Goal: Task Accomplishment & Management: Manage account settings

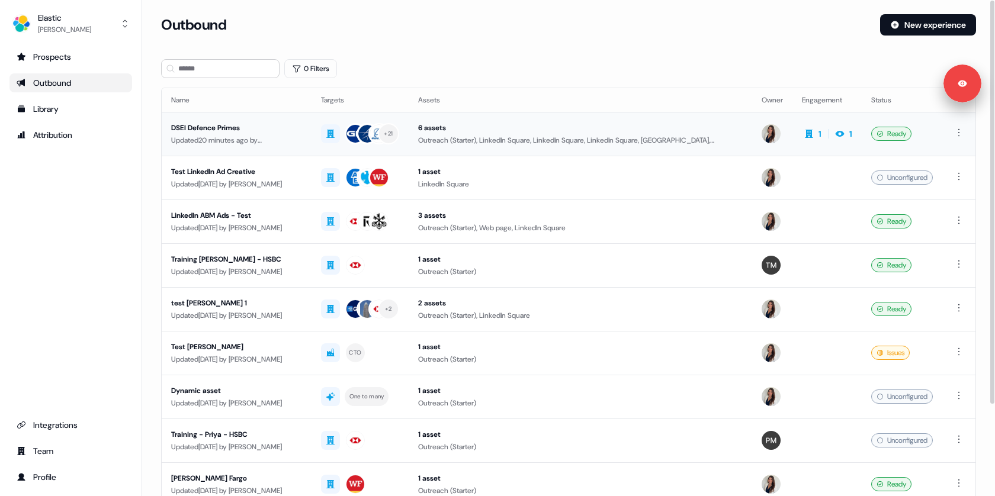
click at [258, 137] on div "Updated 20 minutes ago by [PERSON_NAME]" at bounding box center [236, 140] width 131 height 12
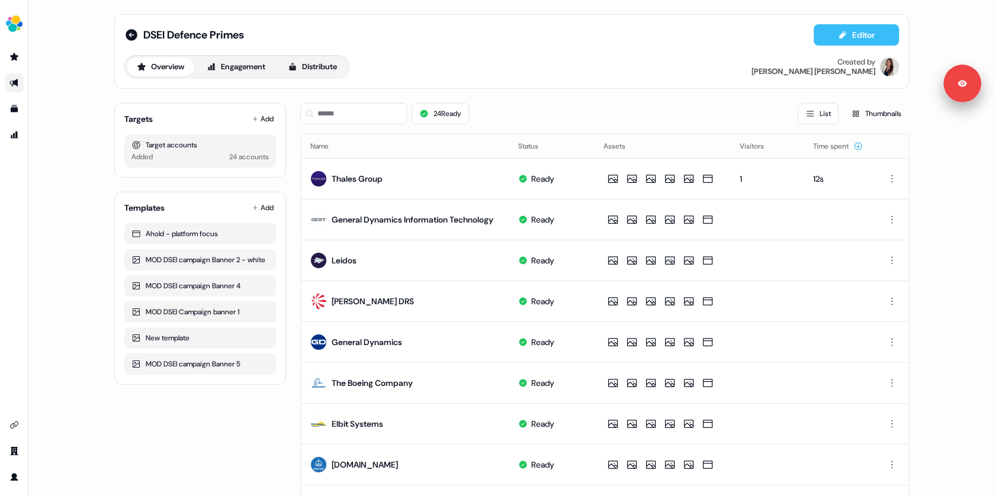
click at [841, 31] on icon at bounding box center [842, 35] width 7 height 8
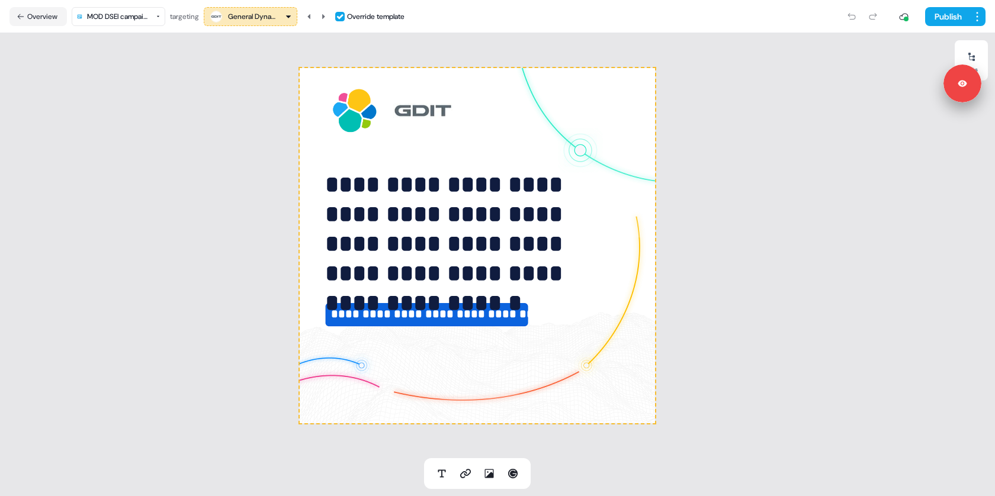
click at [253, 19] on div "General Dynamics Information Technology" at bounding box center [251, 17] width 47 height 12
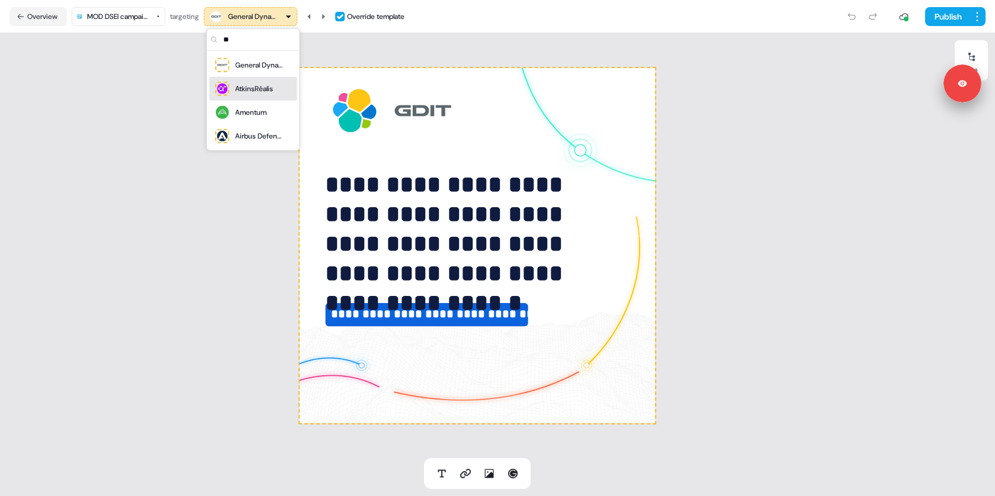
type input "**"
click at [243, 84] on div "AtkinsRéalis" at bounding box center [254, 89] width 38 height 12
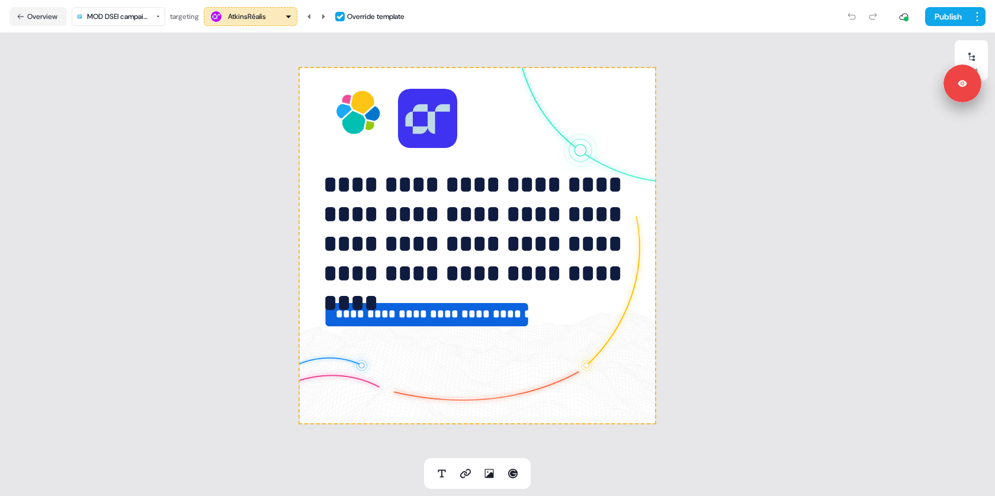
click at [121, 16] on html "**********" at bounding box center [497, 248] width 995 height 496
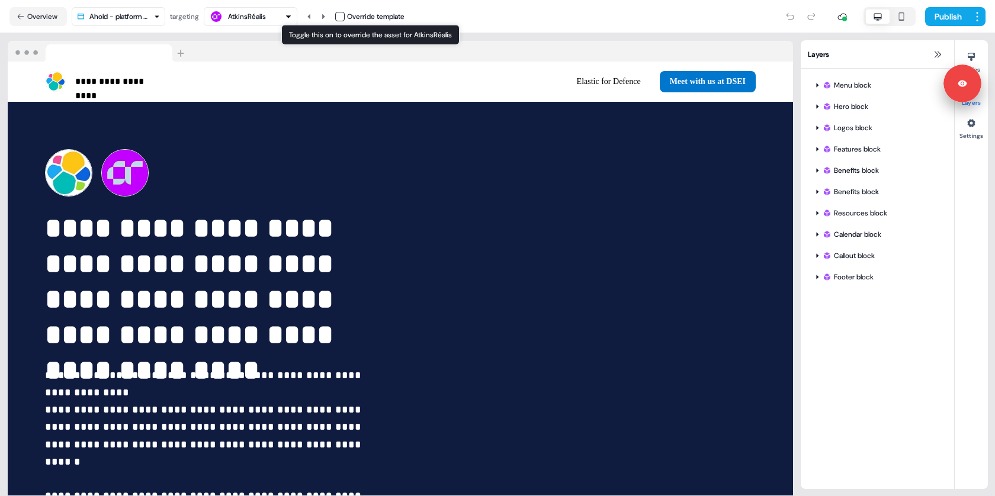
click at [341, 15] on button "button" at bounding box center [339, 16] width 9 height 9
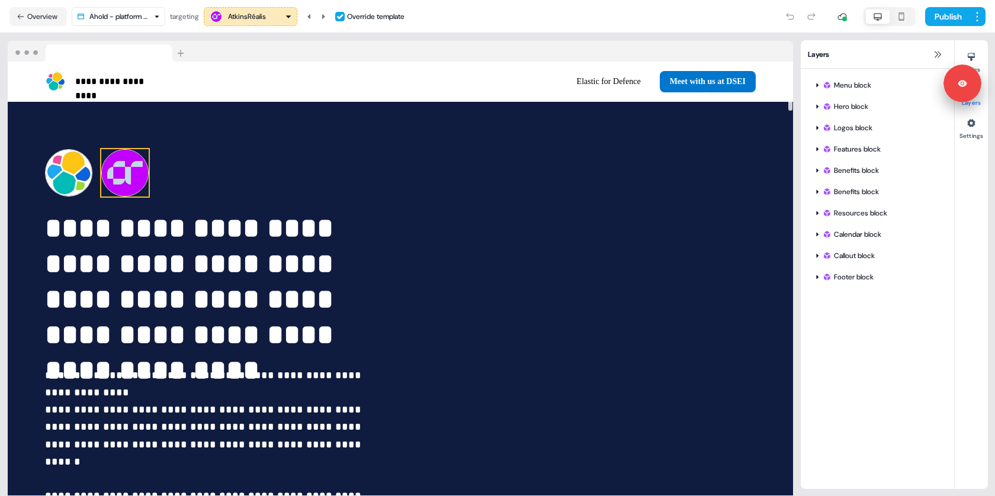
click at [127, 169] on img at bounding box center [124, 172] width 47 height 47
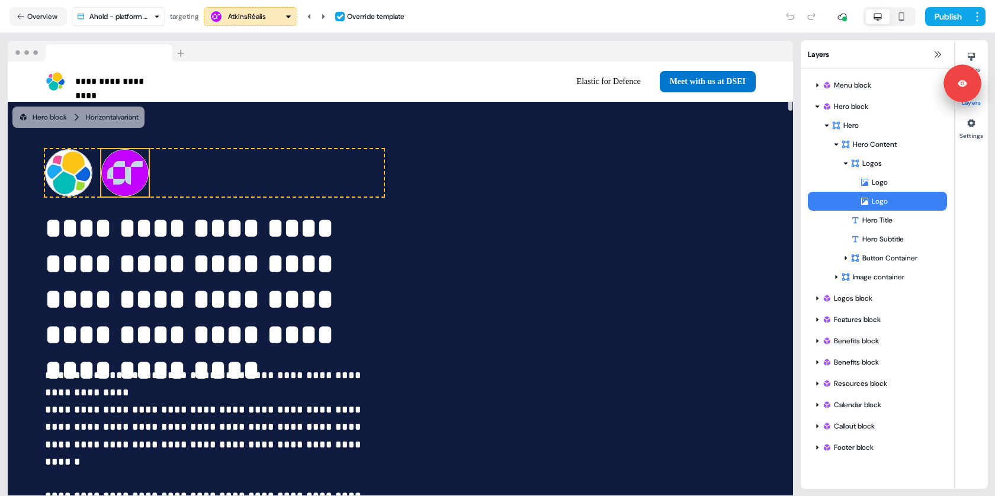
click at [863, 202] on icon at bounding box center [864, 201] width 9 height 9
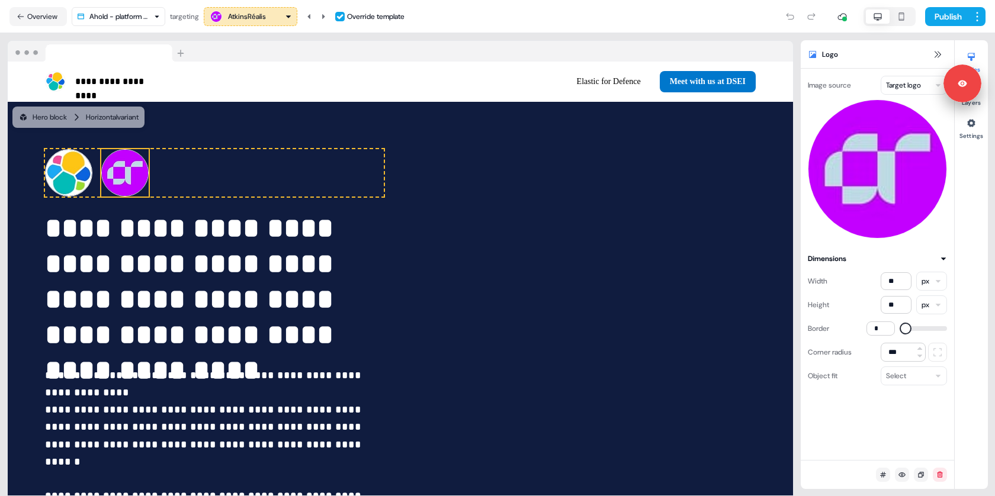
click at [897, 89] on html "**********" at bounding box center [497, 248] width 995 height 496
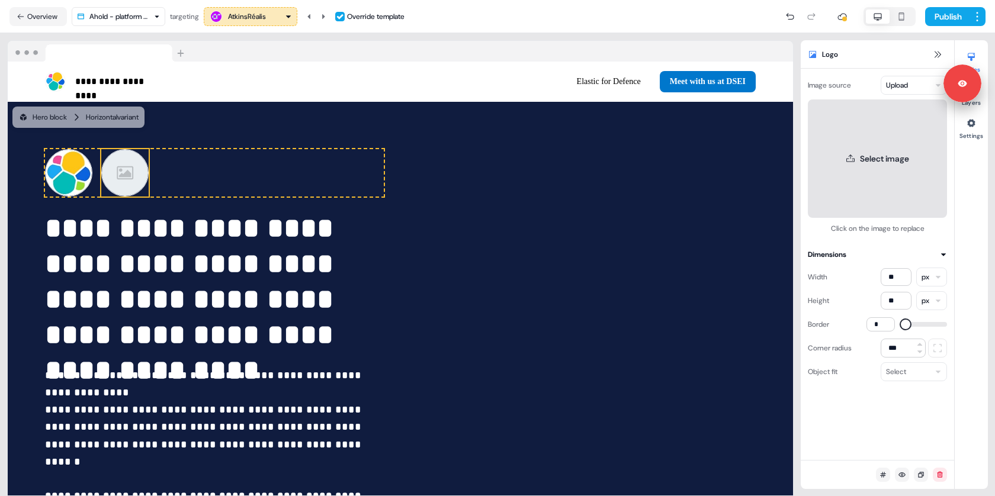
click at [868, 156] on button "Select image" at bounding box center [876, 158] width 139 height 118
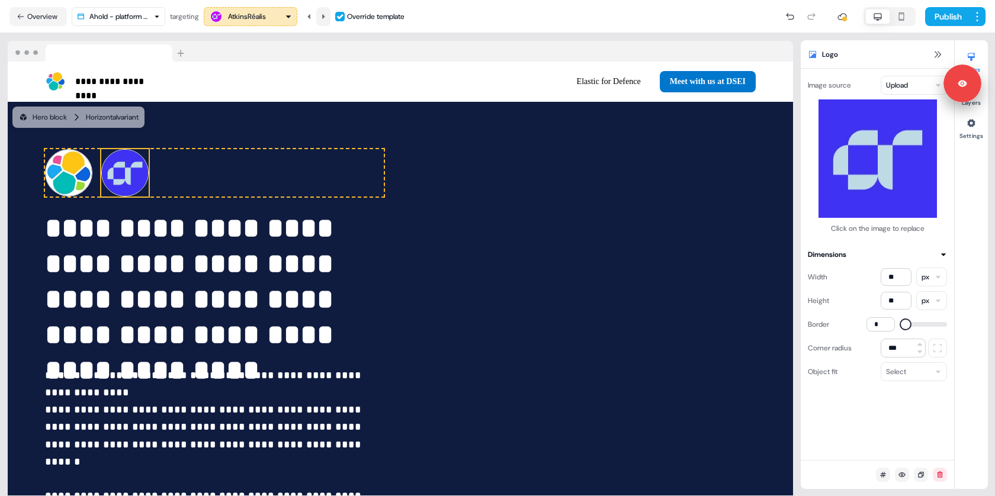
click at [324, 15] on icon at bounding box center [323, 16] width 7 height 7
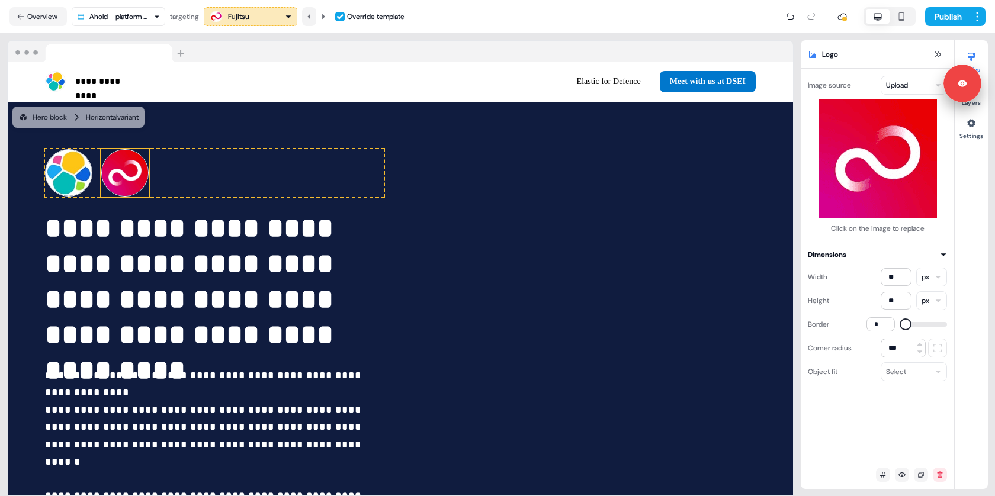
click at [310, 15] on icon at bounding box center [308, 16] width 3 height 5
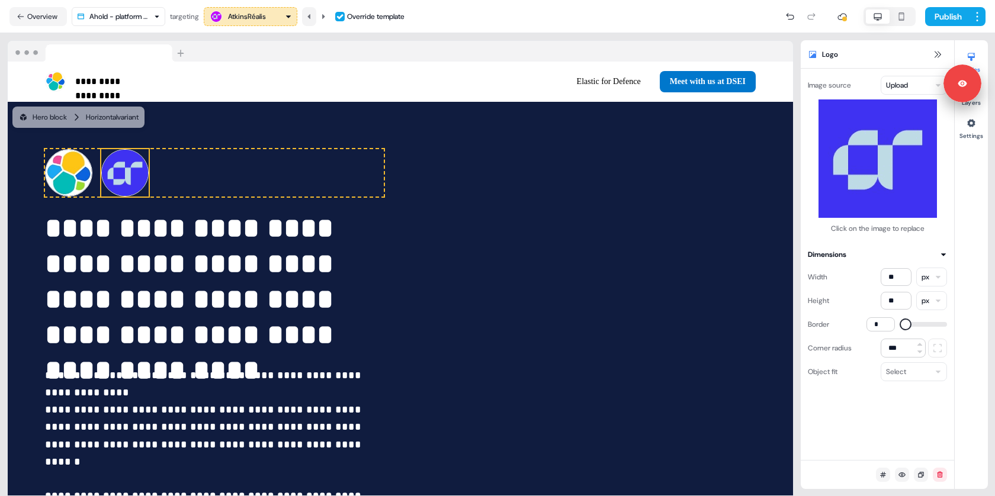
click at [310, 15] on icon at bounding box center [308, 16] width 3 height 5
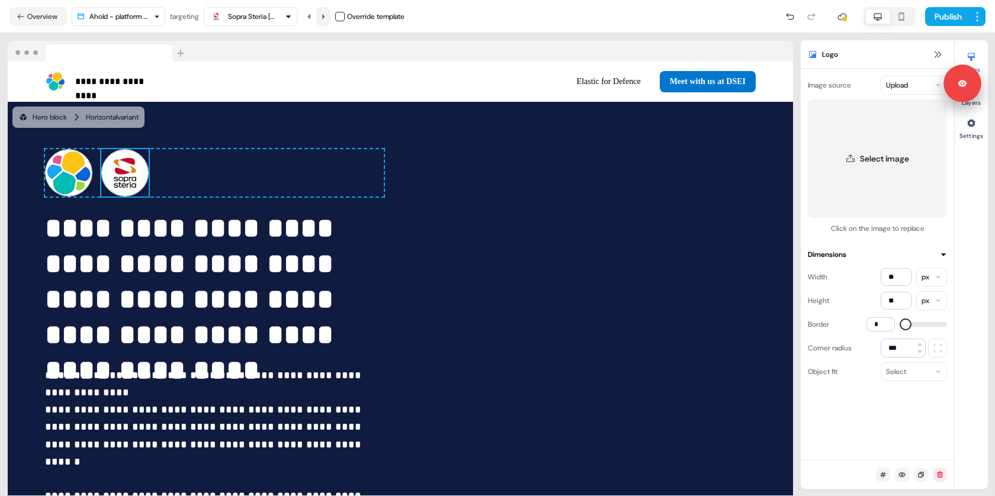
click at [325, 16] on icon at bounding box center [323, 16] width 3 height 5
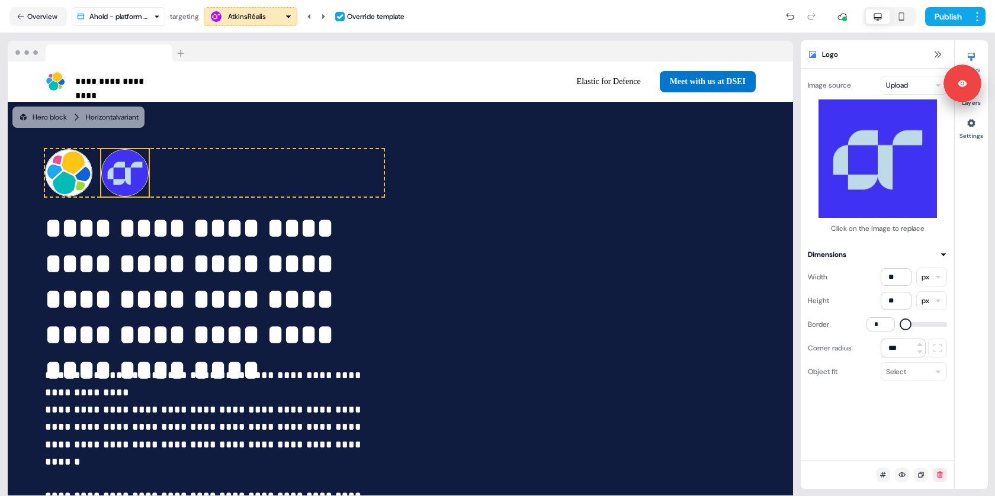
click at [905, 17] on icon "button" at bounding box center [901, 16] width 14 height 9
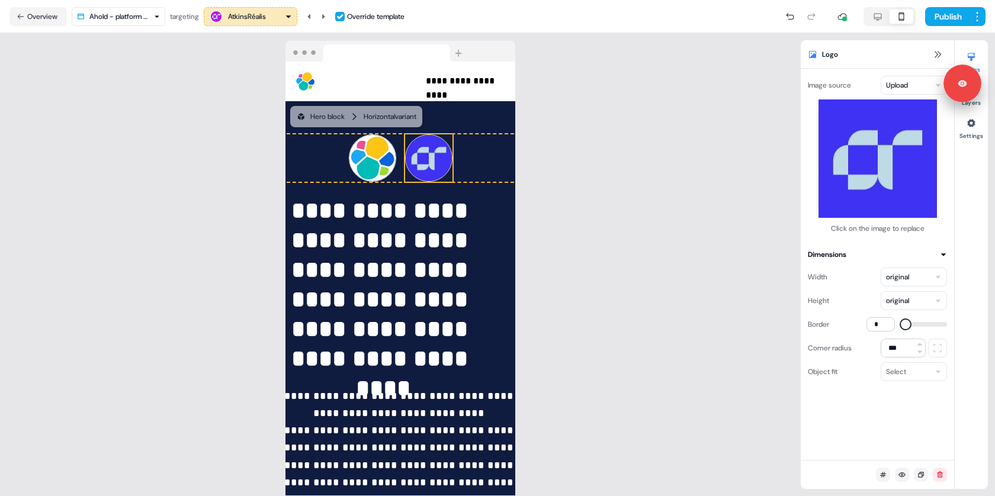
click at [877, 17] on icon "button" at bounding box center [877, 16] width 14 height 9
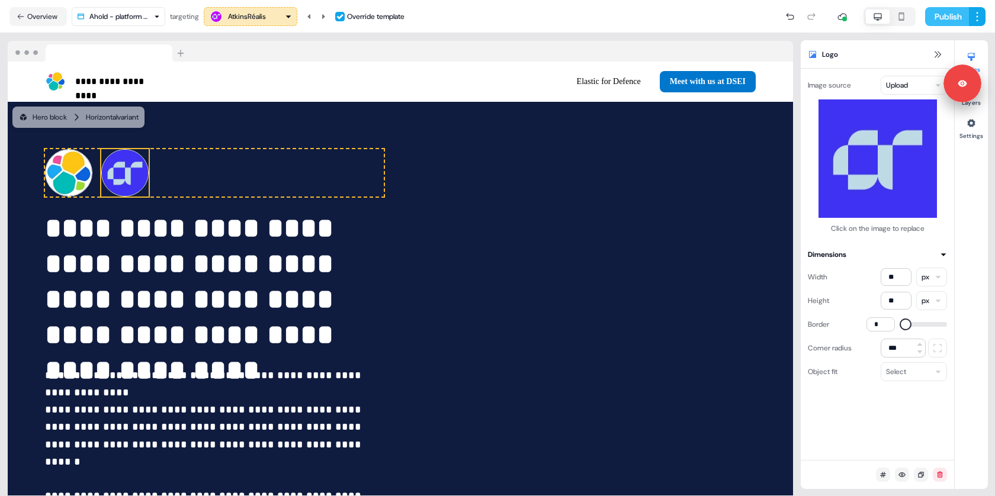
click at [935, 17] on button "Publish" at bounding box center [947, 16] width 44 height 19
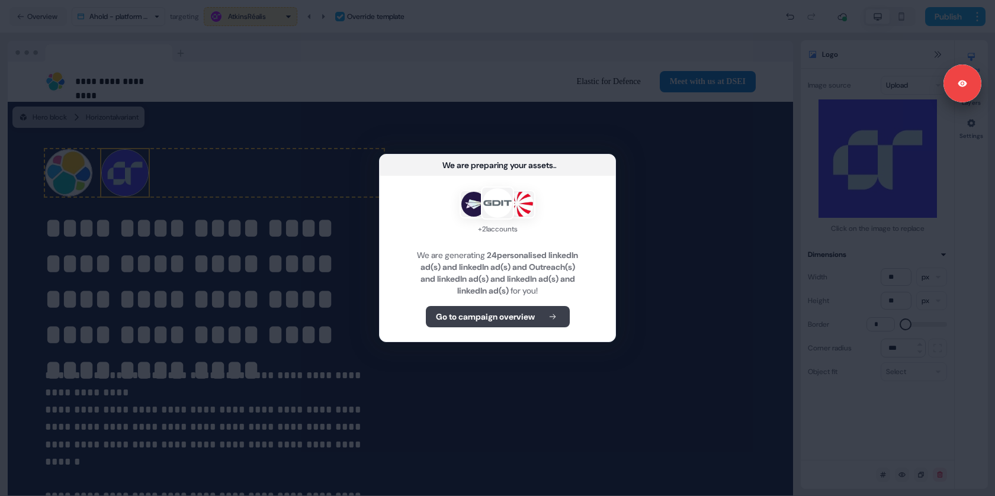
click at [497, 314] on b "Go to campaign overview" at bounding box center [485, 317] width 99 height 12
